Goal: Contribute content: Contribute content

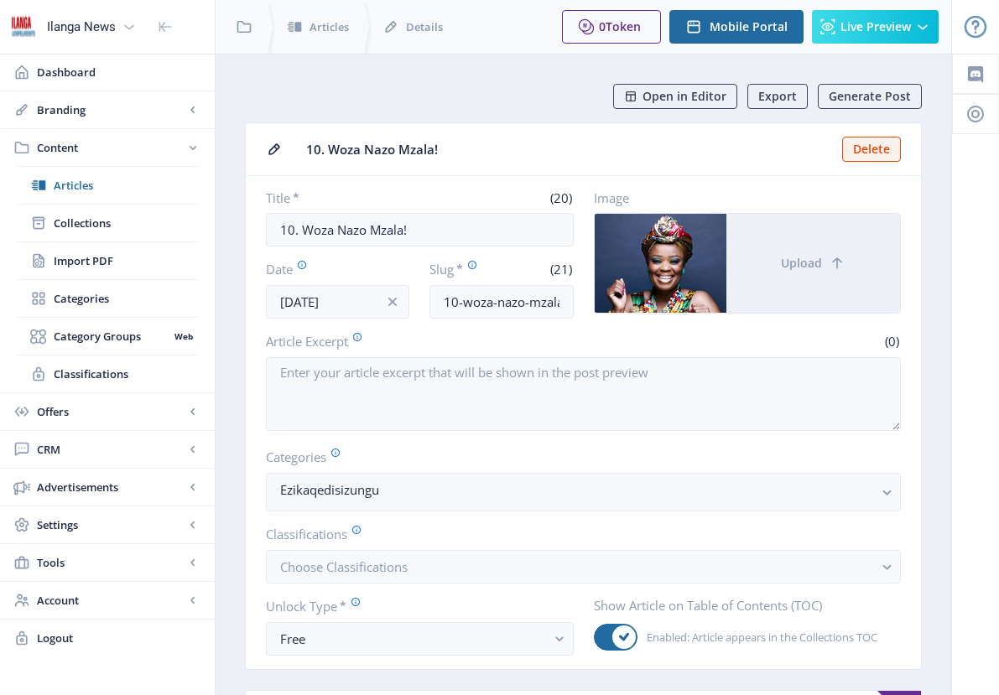
click at [62, 185] on span "Articles" at bounding box center [126, 185] width 144 height 17
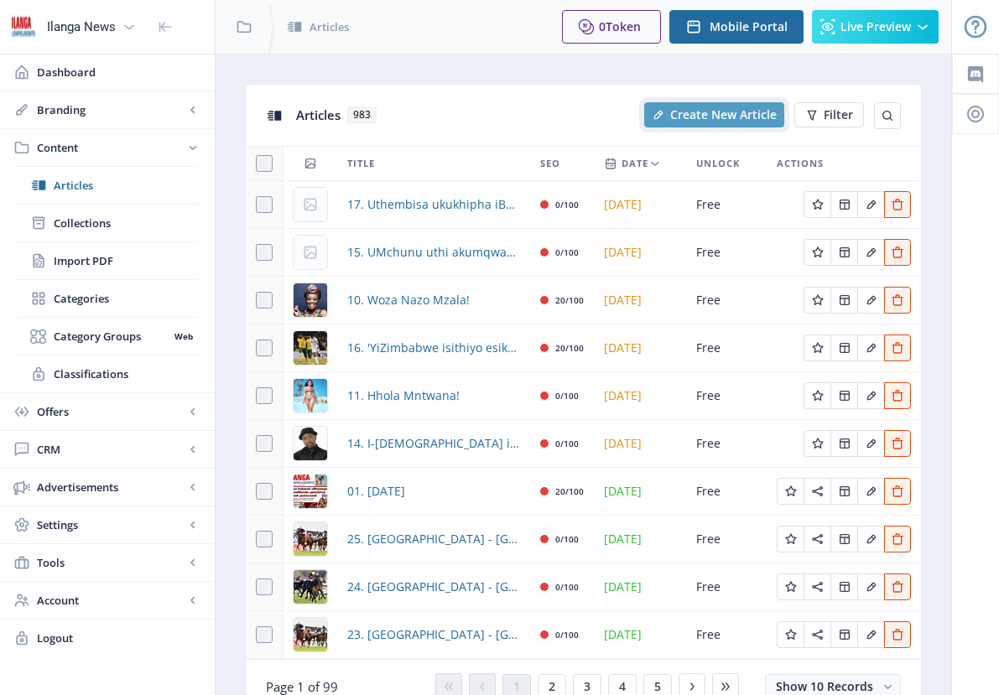
click at [715, 117] on span "Create New Article" at bounding box center [723, 114] width 107 height 13
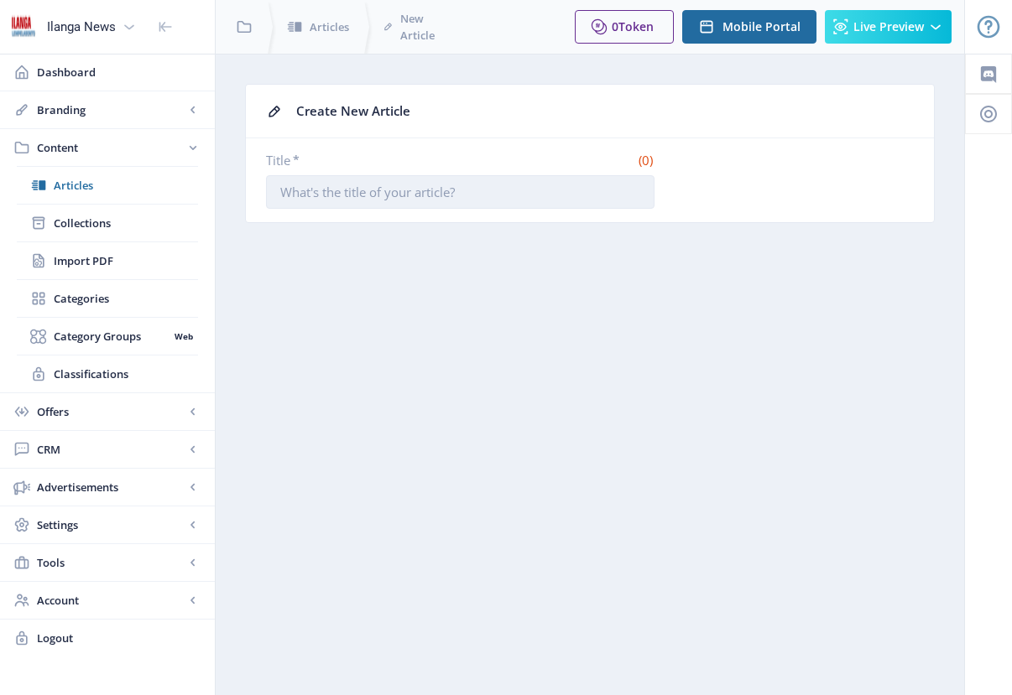
click at [327, 195] on input "Title *" at bounding box center [460, 192] width 388 height 34
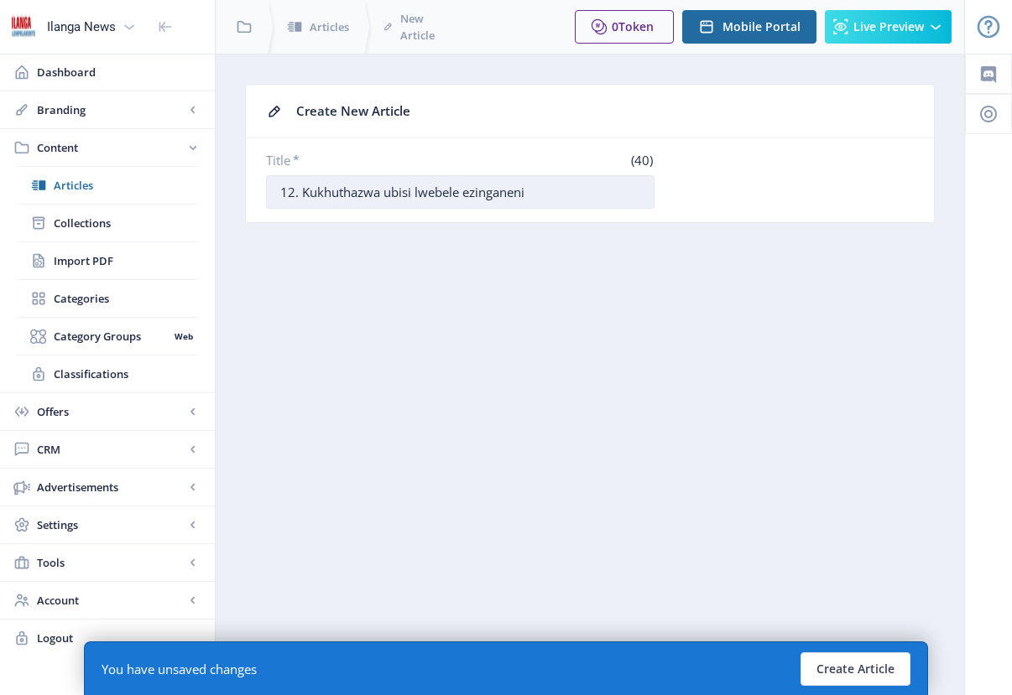
click at [575, 190] on input "12. Kukhuthazwa ubisi lwebele ezinganeni" at bounding box center [460, 192] width 388 height 34
drag, startPoint x: 546, startPoint y: 196, endPoint x: 301, endPoint y: 192, distance: 245.0
click at [301, 192] on input "12. Kukhuthazwa ubisi lwebele ezinganeni" at bounding box center [460, 192] width 388 height 34
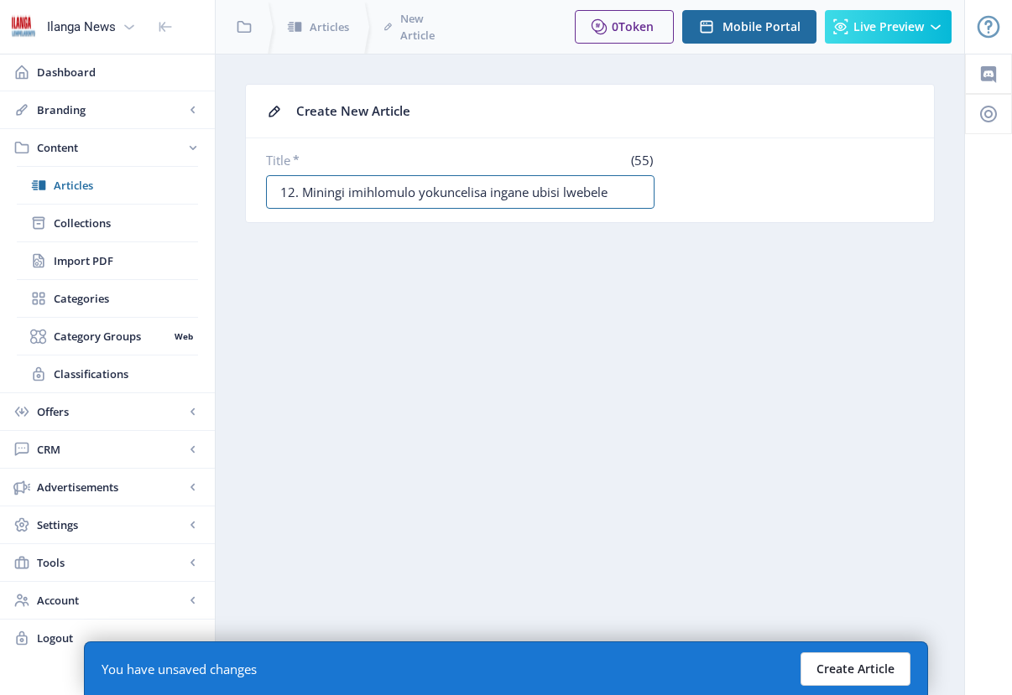
type input "12. Miningi imihlomulo yokuncelisa ingane ubisi lwebele"
click at [851, 667] on button "Create Article" at bounding box center [855, 670] width 110 height 34
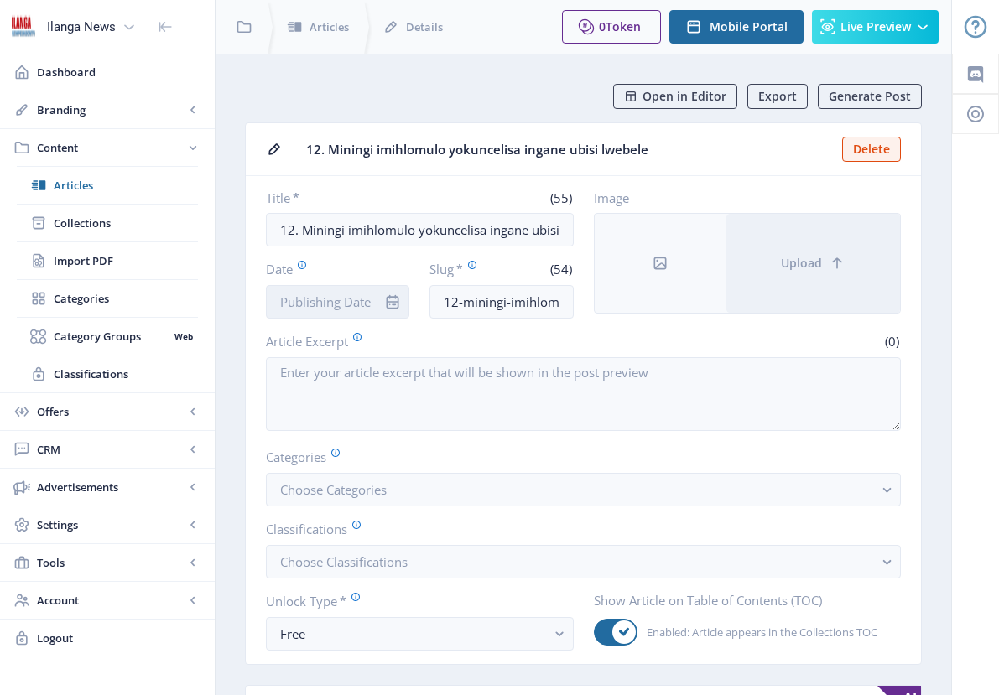
click at [345, 302] on input "Date" at bounding box center [337, 302] width 143 height 34
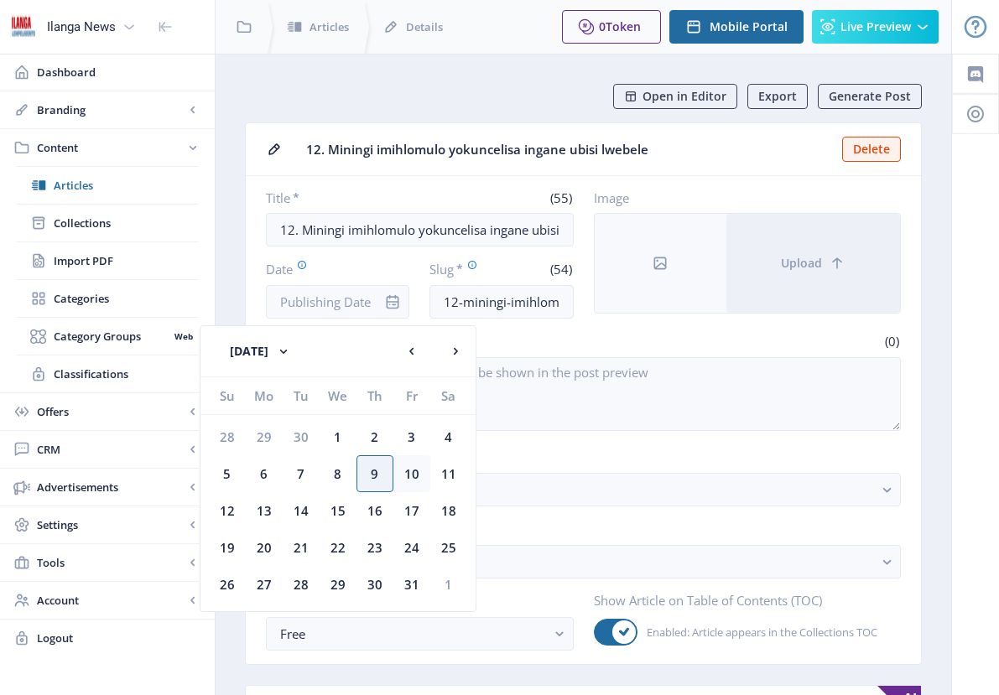
click at [414, 478] on div "10" at bounding box center [411, 474] width 37 height 37
type input "[DATE]"
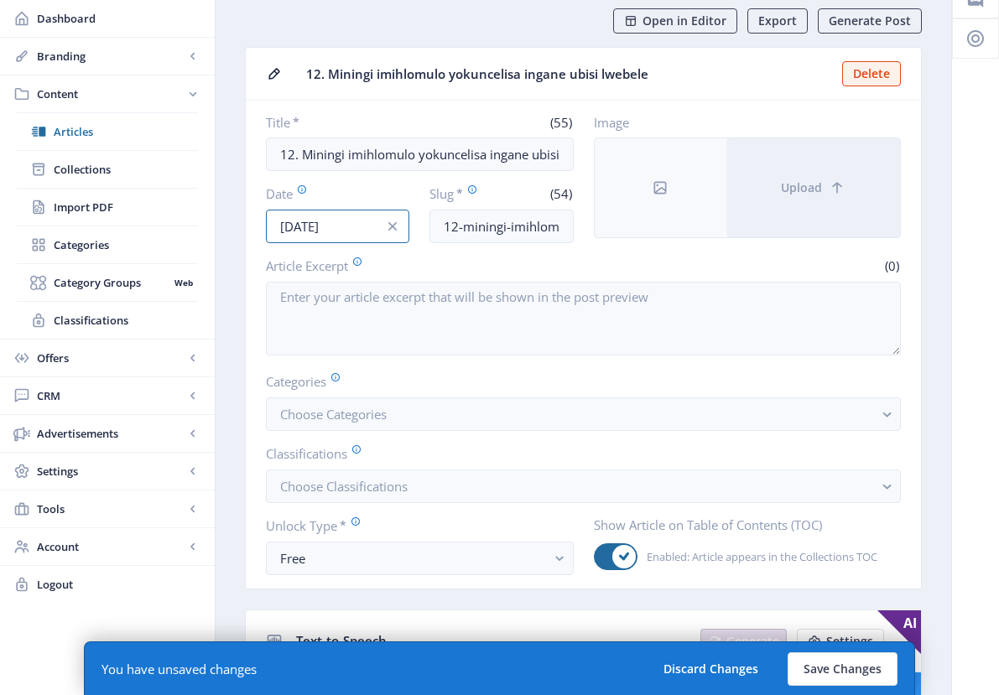
scroll to position [88, 0]
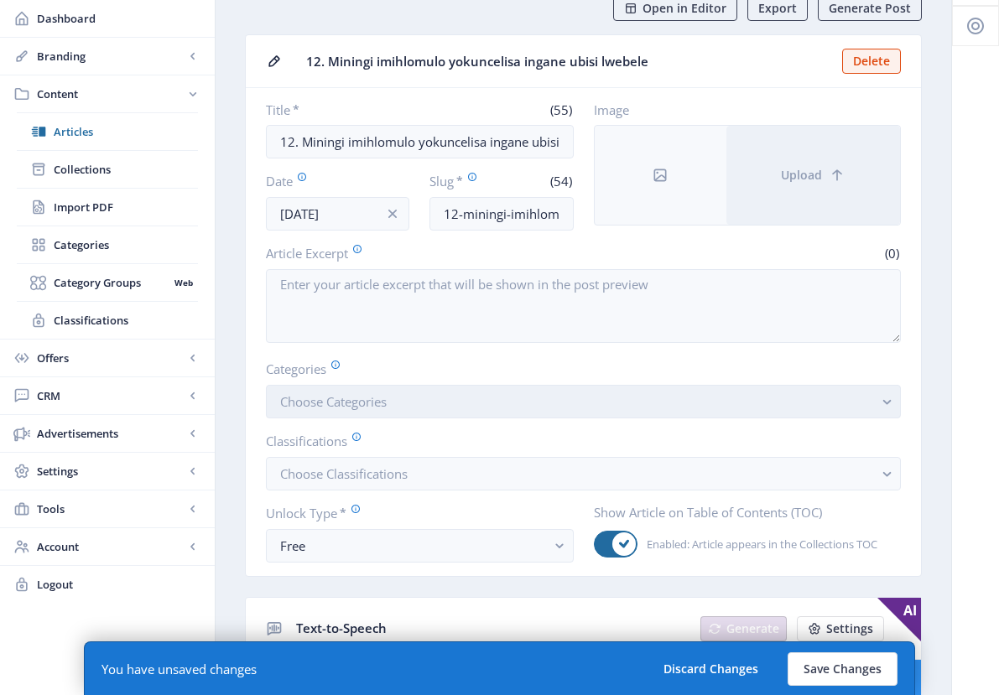
click at [375, 396] on span "Choose Categories" at bounding box center [333, 401] width 107 height 17
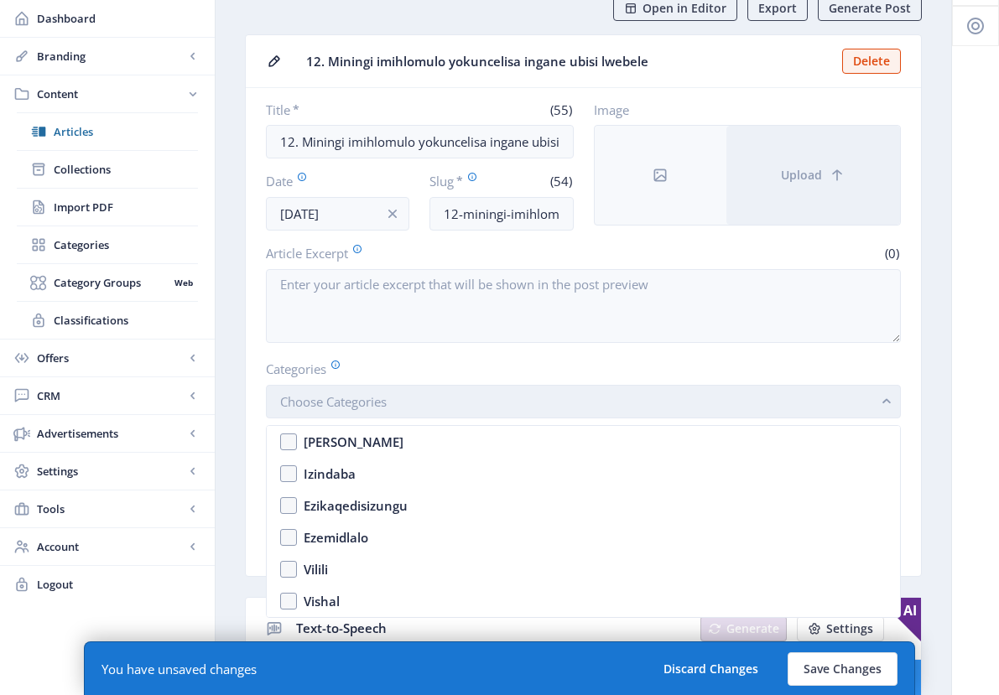
scroll to position [0, 0]
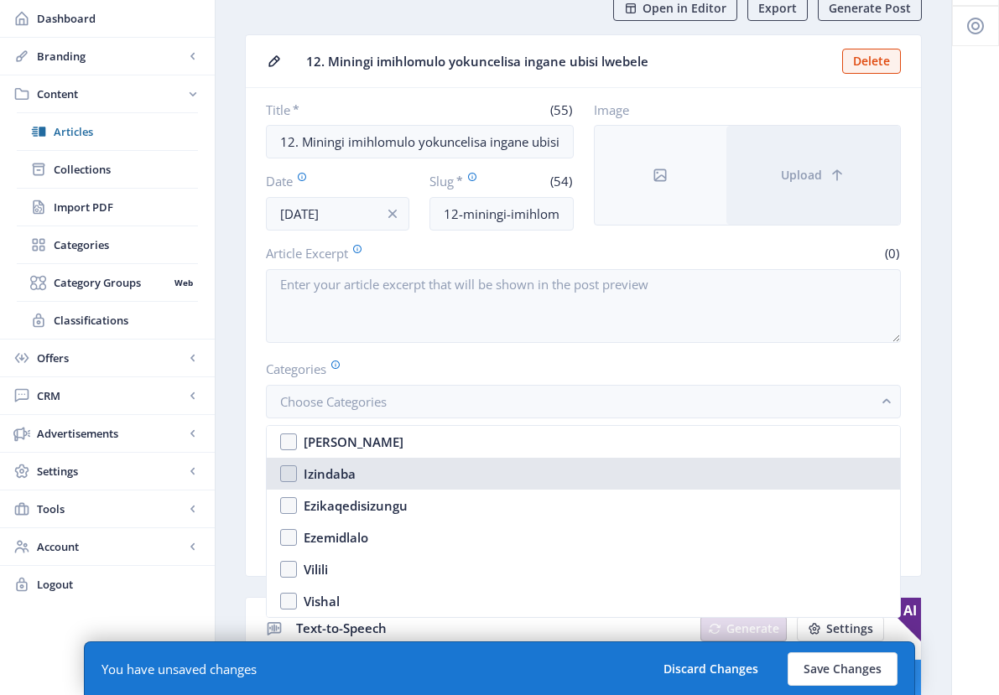
click at [298, 475] on nb-option "Izindaba" at bounding box center [583, 474] width 633 height 32
checkbox input "true"
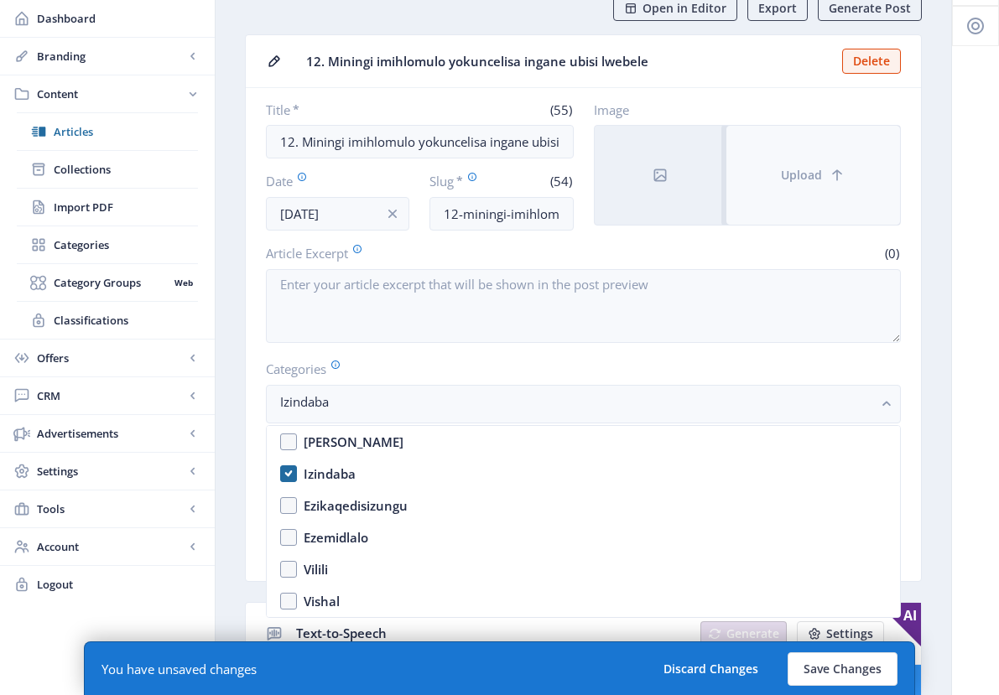
click at [793, 182] on span "Upload" at bounding box center [801, 175] width 41 height 13
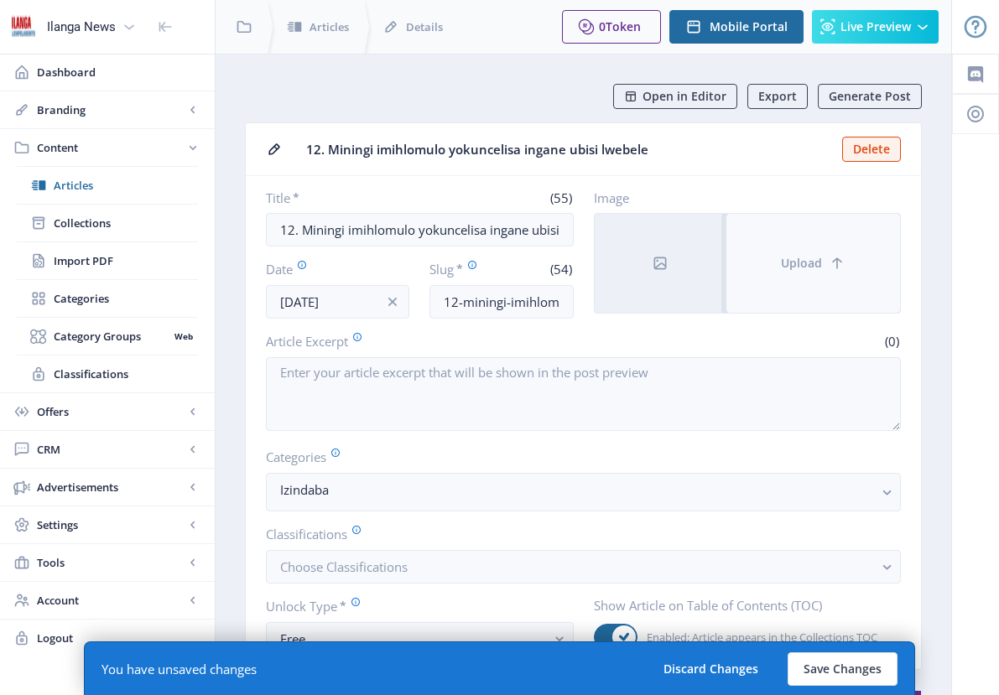
scroll to position [88, 0]
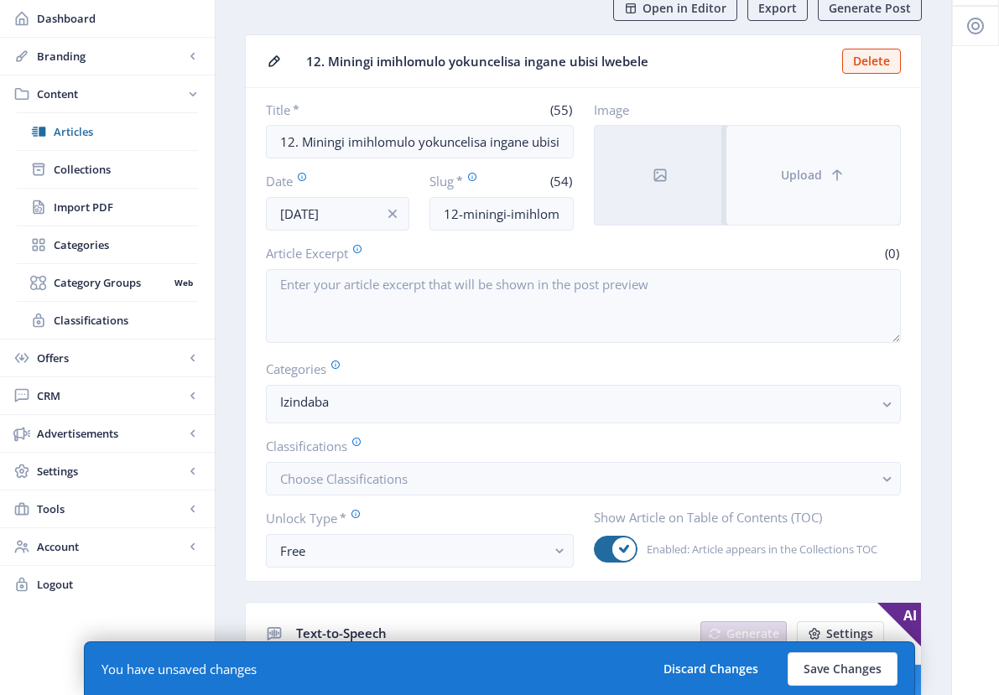
click at [875, 166] on button "Upload" at bounding box center [813, 175] width 174 height 99
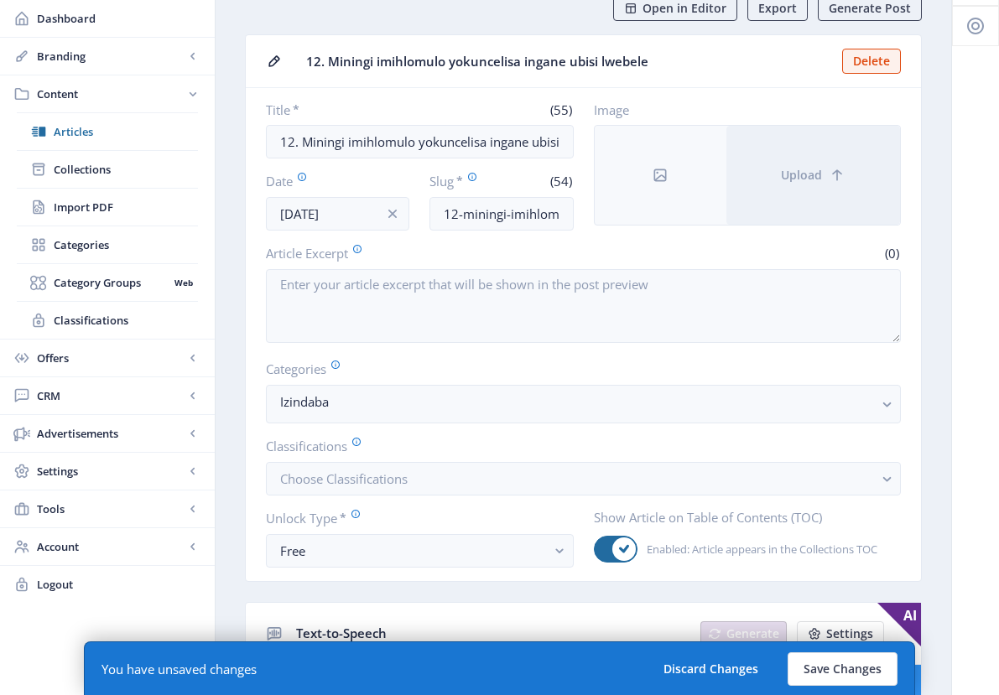
scroll to position [0, 0]
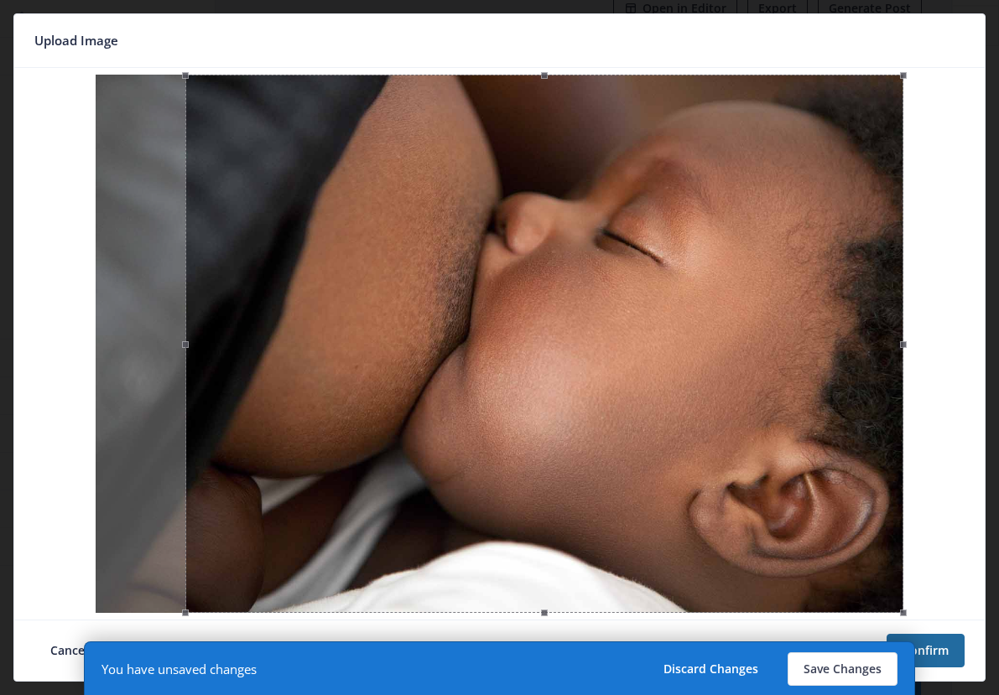
drag, startPoint x: 519, startPoint y: 281, endPoint x: 569, endPoint y: 279, distance: 49.6
click at [569, 279] on div at bounding box center [544, 344] width 718 height 539
click at [931, 657] on button "Confirm" at bounding box center [926, 651] width 78 height 34
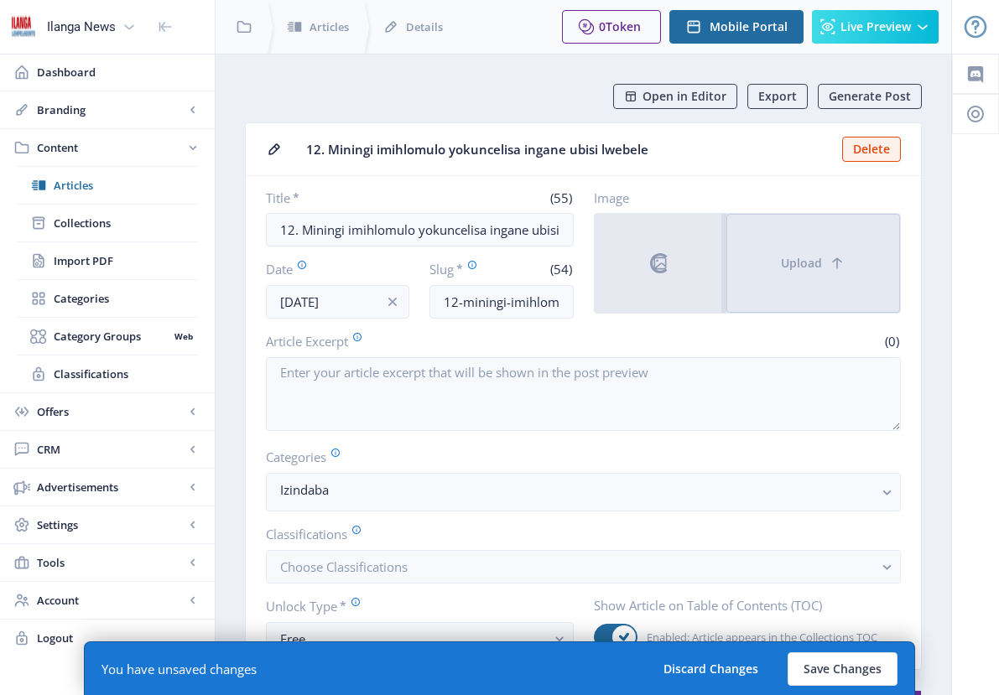
scroll to position [88, 0]
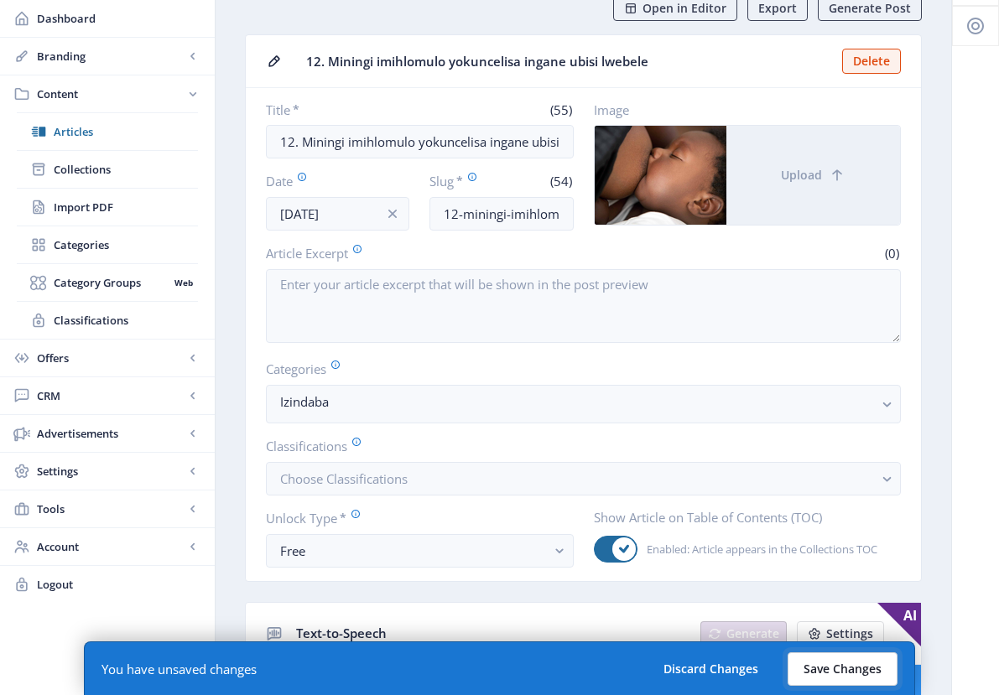
click at [859, 671] on button "Save Changes" at bounding box center [843, 670] width 110 height 34
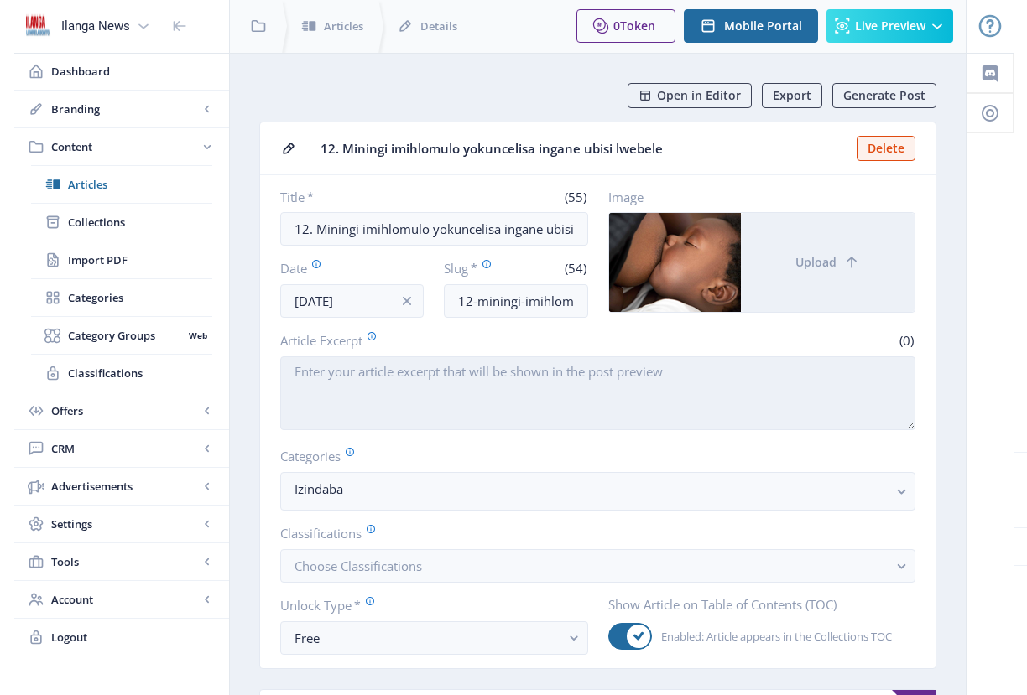
scroll to position [0, 0]
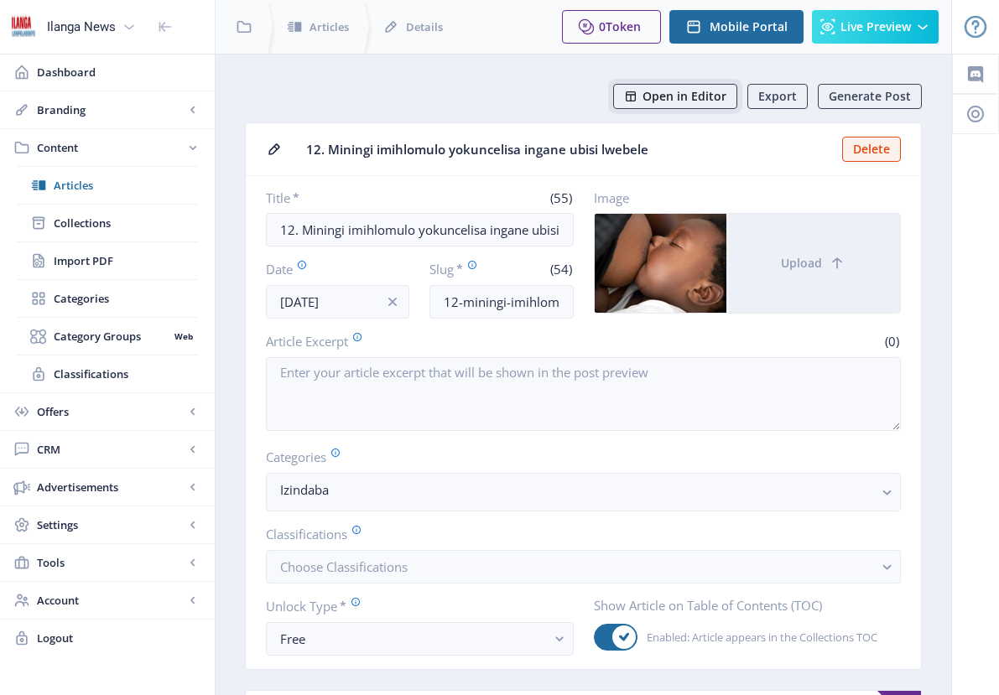
click at [700, 98] on span "Open in Editor" at bounding box center [685, 96] width 84 height 13
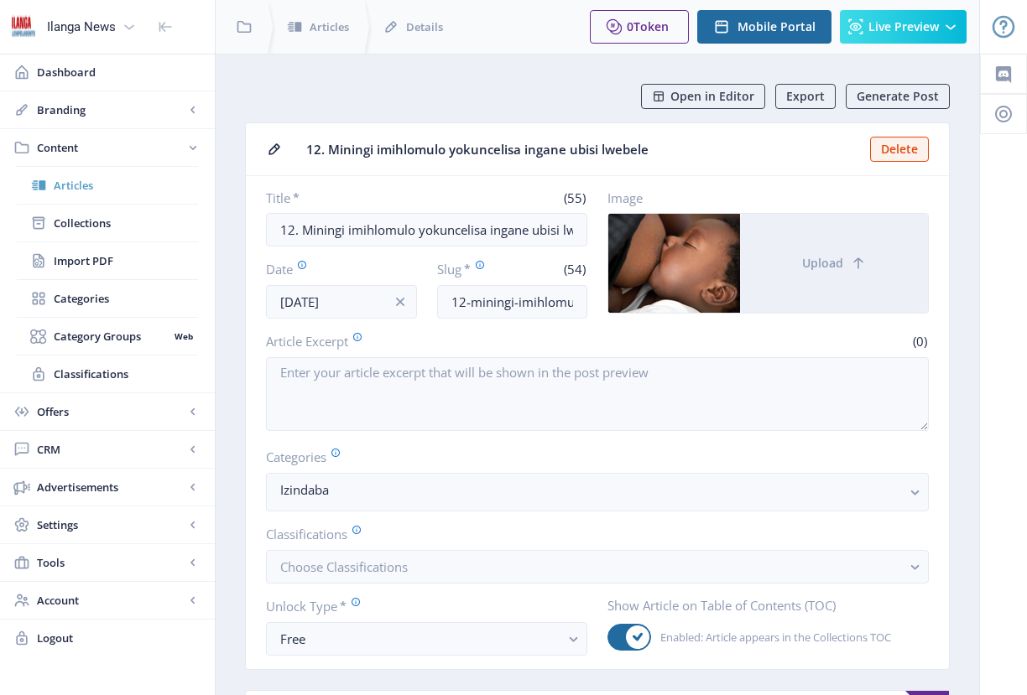
click at [72, 183] on span "Articles" at bounding box center [126, 185] width 144 height 17
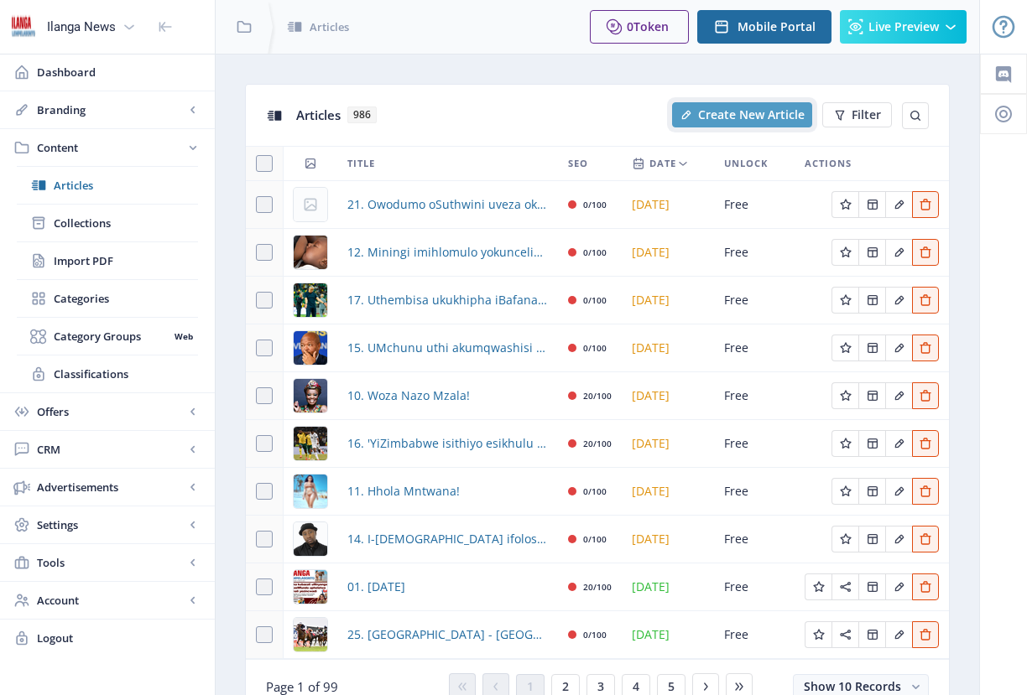
click at [737, 111] on span "Create New Article" at bounding box center [751, 114] width 107 height 13
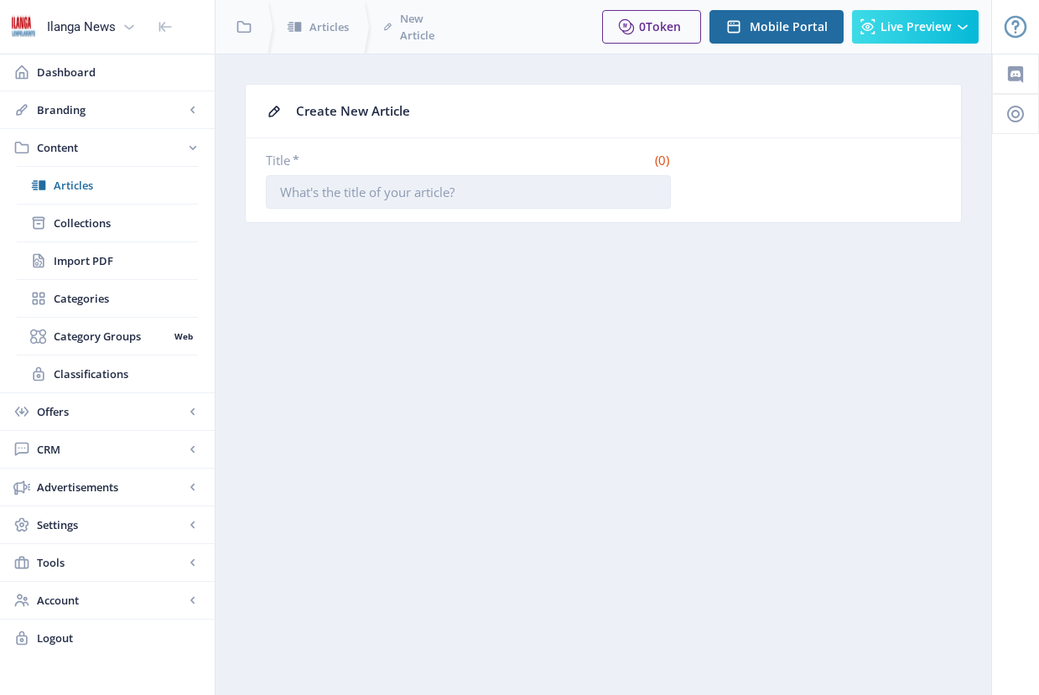
click at [450, 195] on input "Title *" at bounding box center [468, 192] width 405 height 34
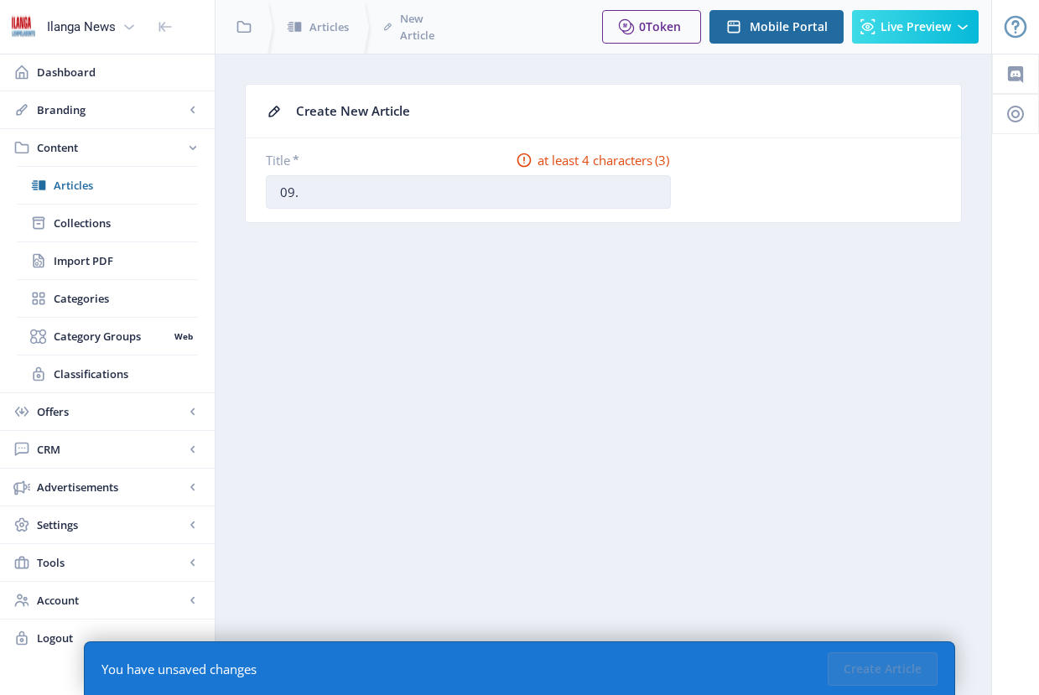
click at [343, 190] on input "09." at bounding box center [468, 192] width 405 height 34
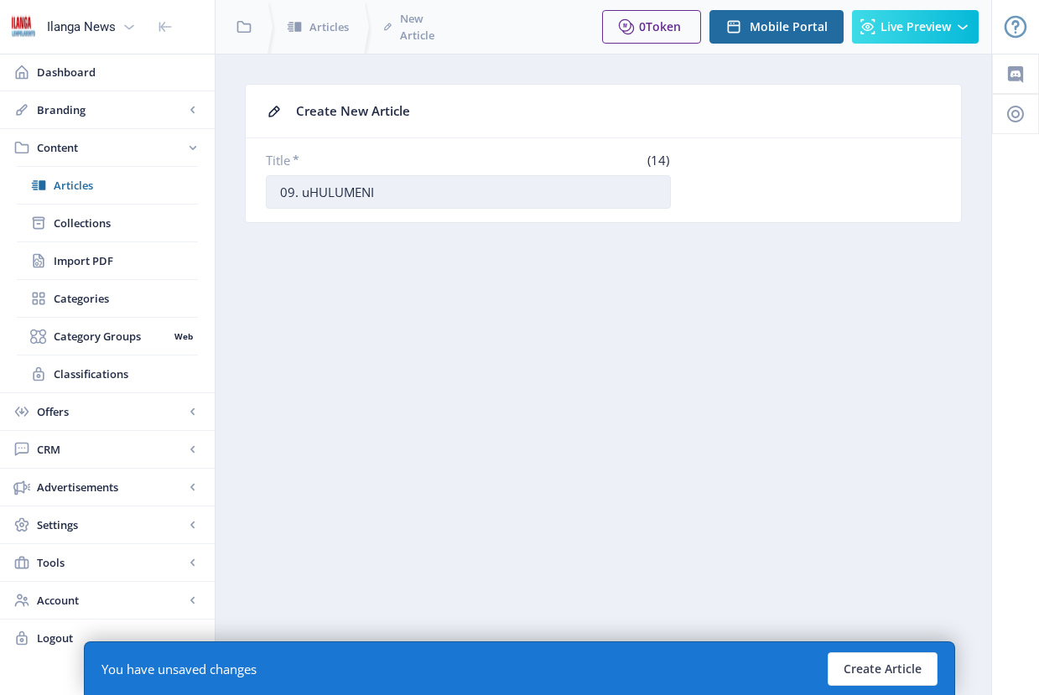
click at [322, 194] on input "09. uHULUMENI" at bounding box center [468, 192] width 405 height 34
click at [310, 194] on input "09. uHULUMENI" at bounding box center [468, 192] width 405 height 34
drag, startPoint x: 390, startPoint y: 192, endPoint x: 304, endPoint y: 186, distance: 86.6
click at [304, 186] on input "09. uHULUMENI" at bounding box center [468, 192] width 405 height 34
drag, startPoint x: 398, startPoint y: 196, endPoint x: 304, endPoint y: 189, distance: 94.3
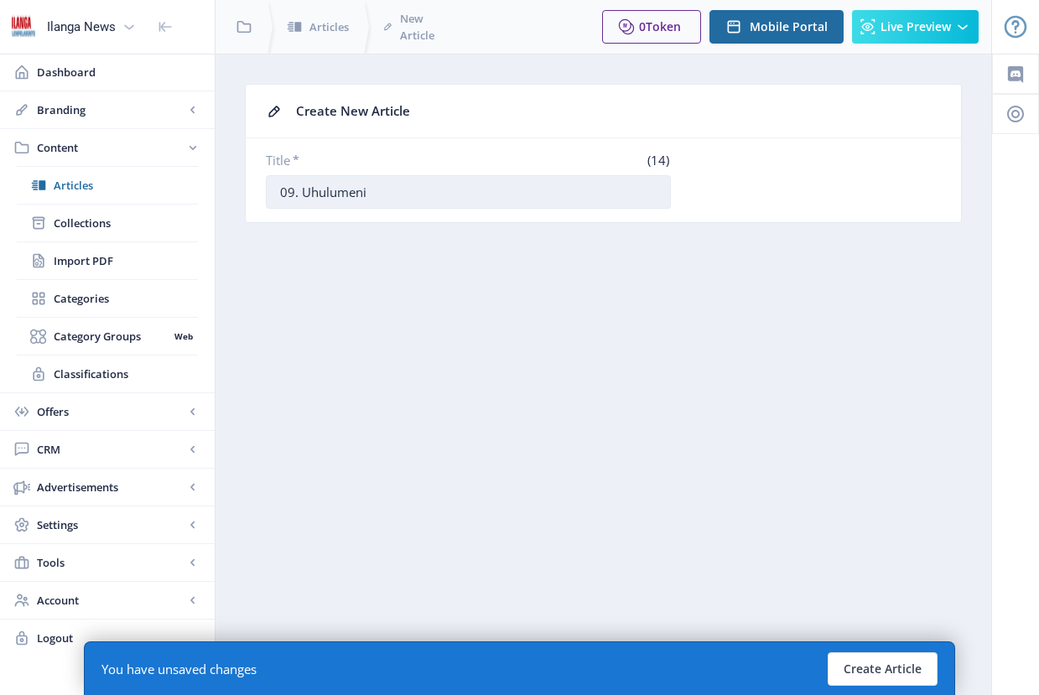
click at [304, 189] on input "09. Uhulumeni" at bounding box center [468, 192] width 405 height 34
click at [394, 188] on input "09. Bafundiswe ngokugcinwa kwemvelo" at bounding box center [468, 192] width 405 height 34
click at [377, 192] on input "09. Bafundiswe ngobumqoka bkugcinwa kwemvelo" at bounding box center [468, 192] width 405 height 34
drag, startPoint x: 376, startPoint y: 193, endPoint x: 585, endPoint y: 203, distance: 209.1
click at [585, 203] on input "09. Bafundiswe ngobumqoka bkugcinwa kwemvelo" at bounding box center [468, 192] width 405 height 34
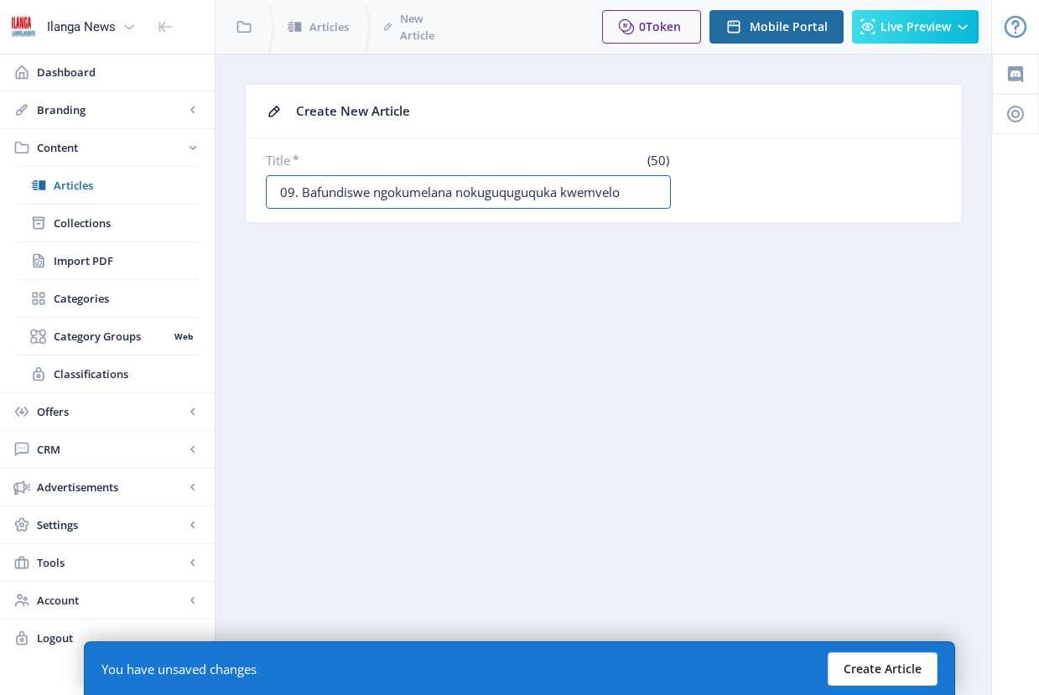
type input "09. Bafundiswe ngokumelana nokuguquguquka kwemvelo"
click at [870, 671] on button "Create Article" at bounding box center [883, 670] width 110 height 34
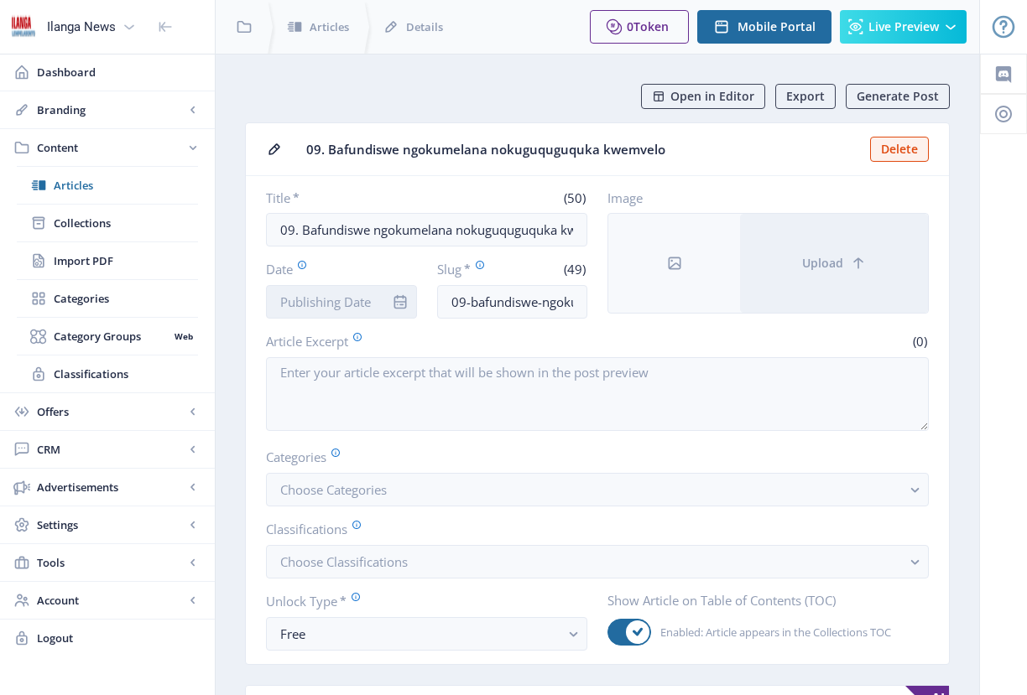
click at [319, 308] on input "Date" at bounding box center [341, 302] width 151 height 34
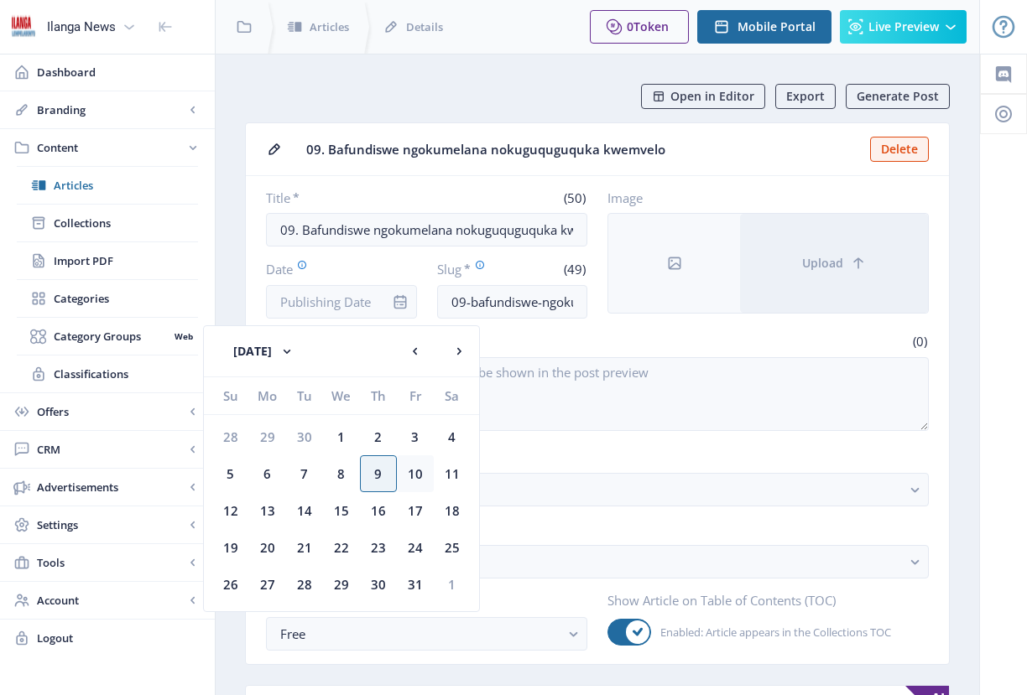
click at [407, 481] on div "10" at bounding box center [415, 474] width 37 height 37
type input "[DATE]"
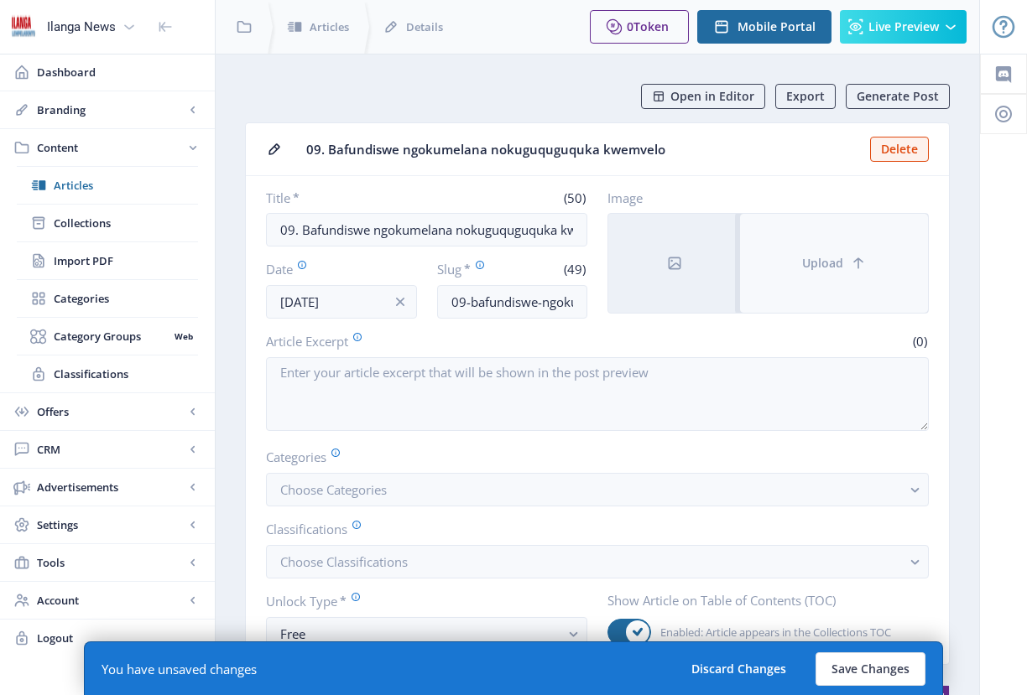
click at [804, 274] on button "Upload" at bounding box center [834, 263] width 188 height 99
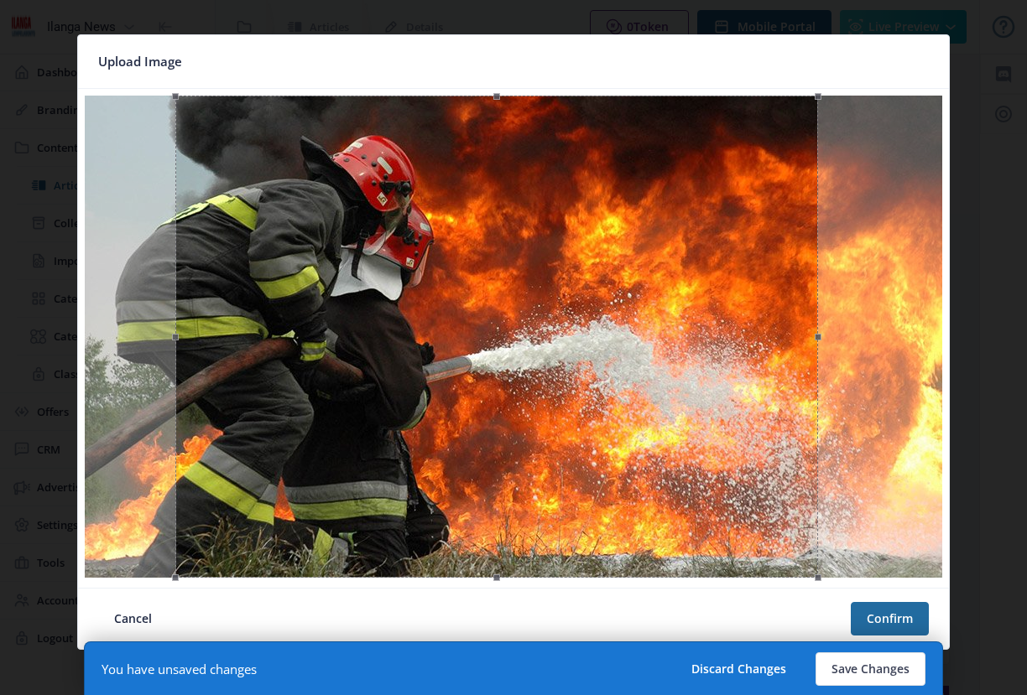
drag, startPoint x: 606, startPoint y: 373, endPoint x: 589, endPoint y: 362, distance: 20.5
click at [589, 362] on div at bounding box center [496, 337] width 643 height 482
click at [915, 622] on button "Confirm" at bounding box center [890, 619] width 78 height 34
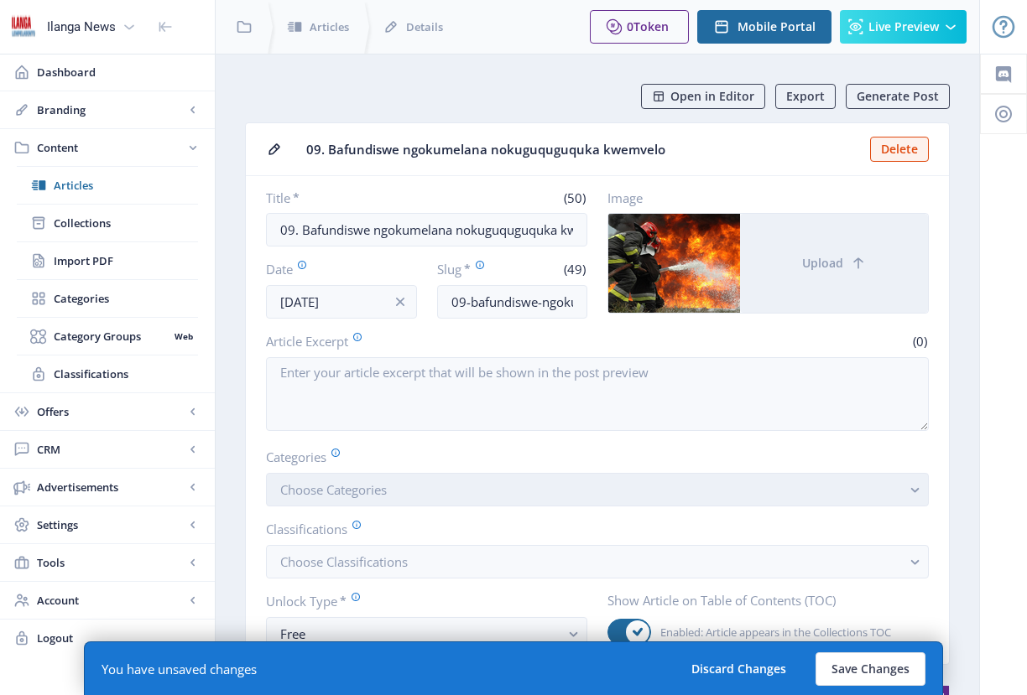
click at [373, 494] on span "Choose Categories" at bounding box center [333, 490] width 107 height 17
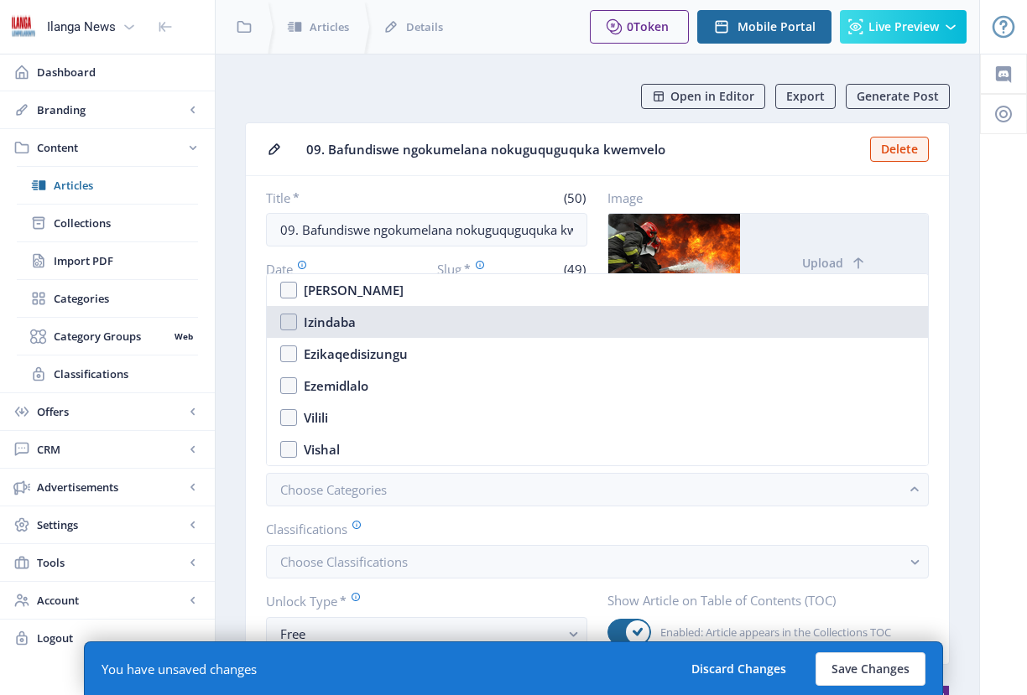
click at [287, 318] on nb-option "Izindaba" at bounding box center [597, 322] width 661 height 32
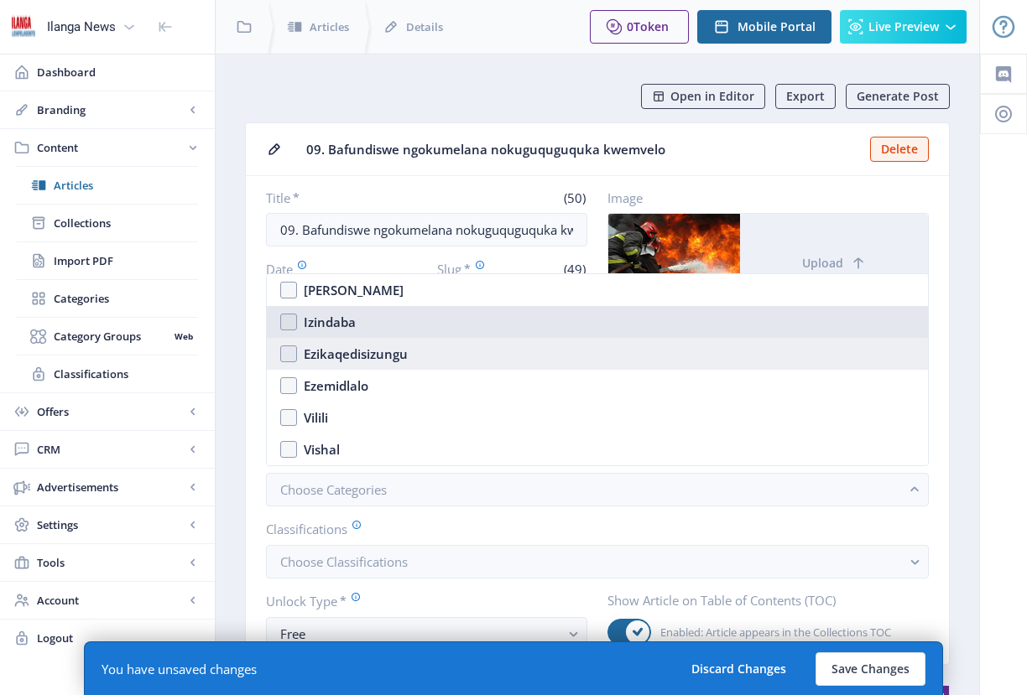
checkbox input "true"
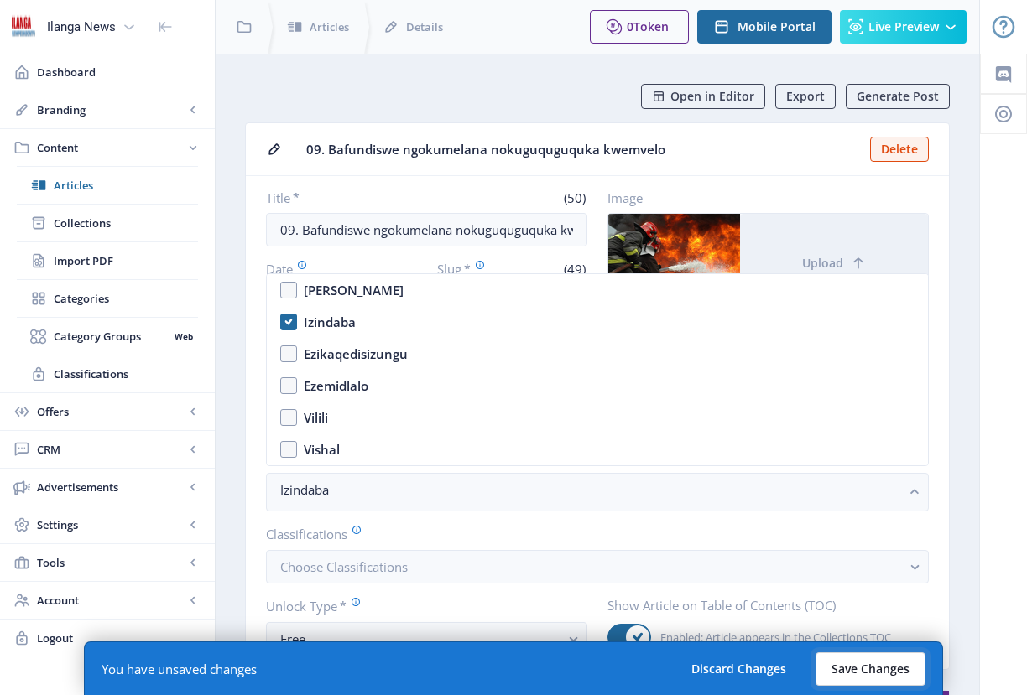
click at [888, 659] on button "Save Changes" at bounding box center [870, 670] width 110 height 34
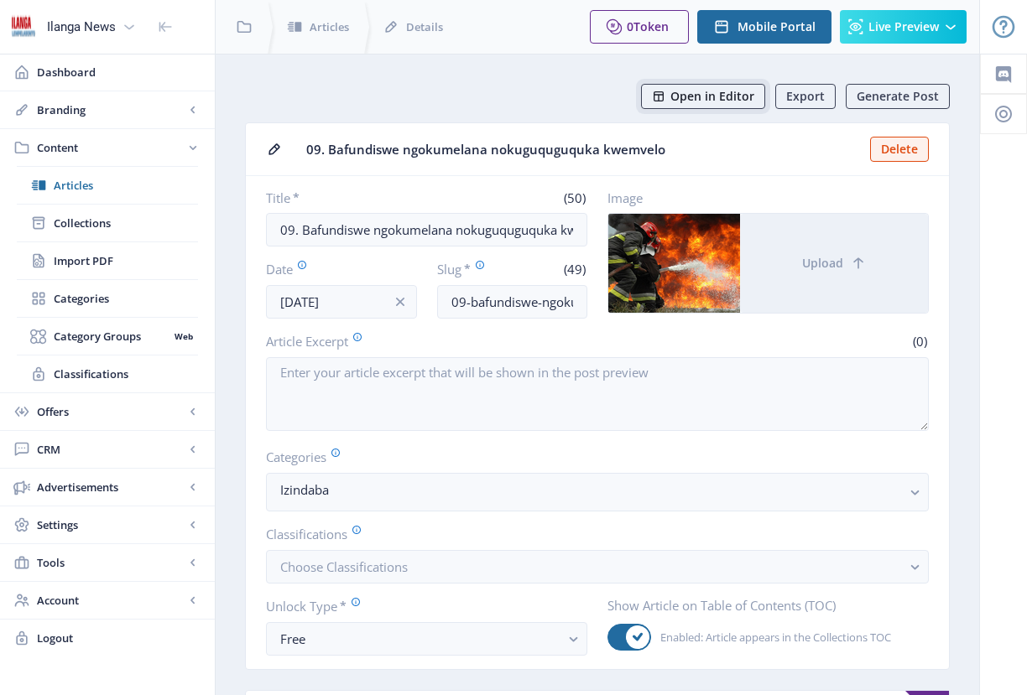
click at [728, 96] on span "Open in Editor" at bounding box center [712, 96] width 84 height 13
